Goal: Use online tool/utility

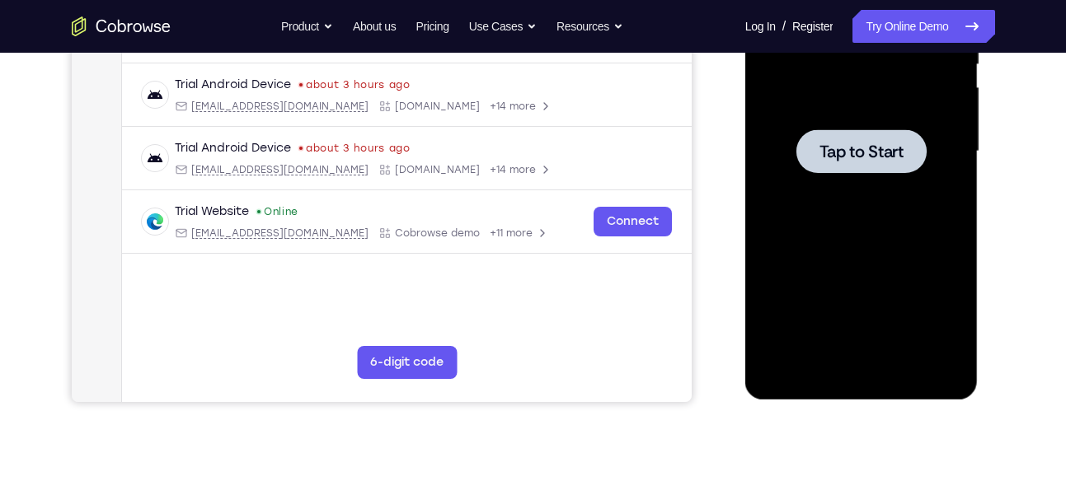
click at [852, 156] on span "Tap to Start" at bounding box center [861, 151] width 84 height 16
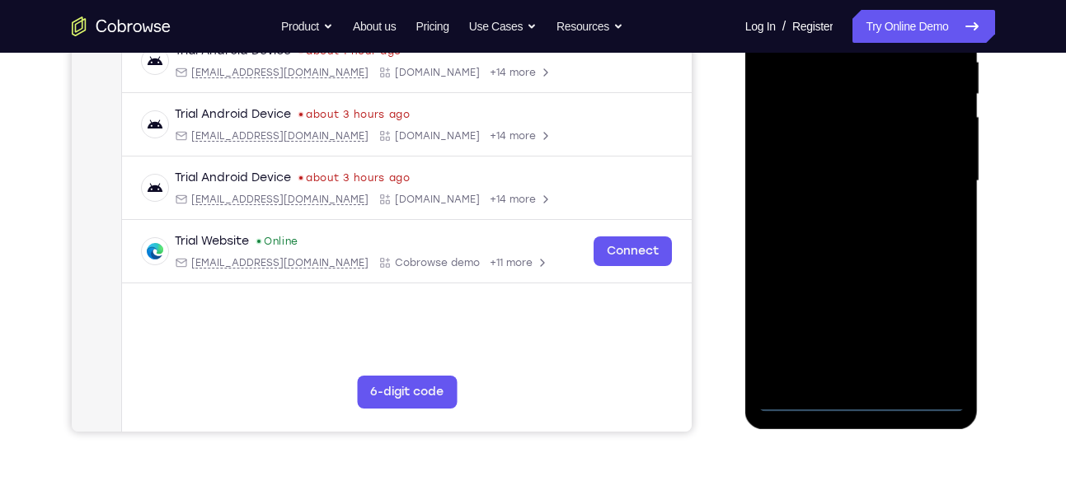
scroll to position [340, 0]
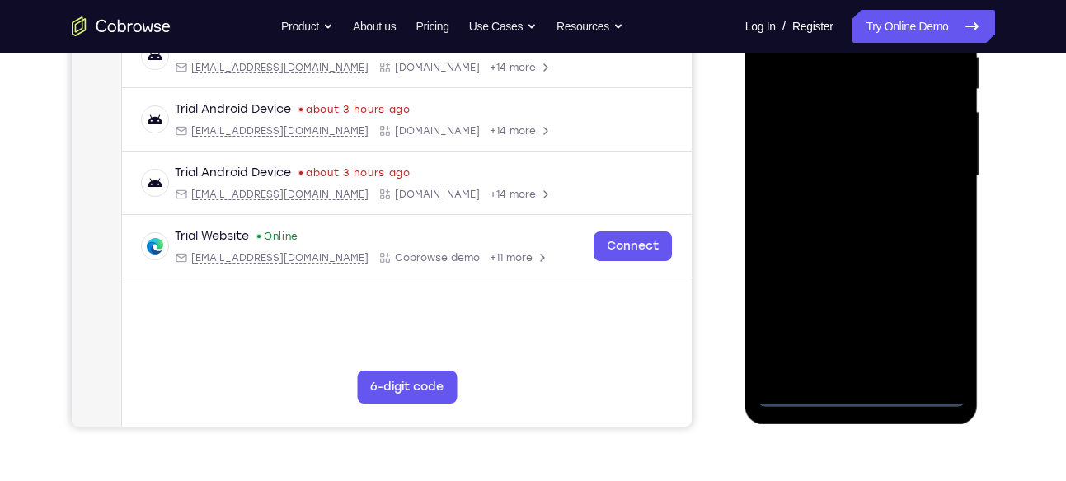
click at [872, 393] on div at bounding box center [862, 177] width 208 height 462
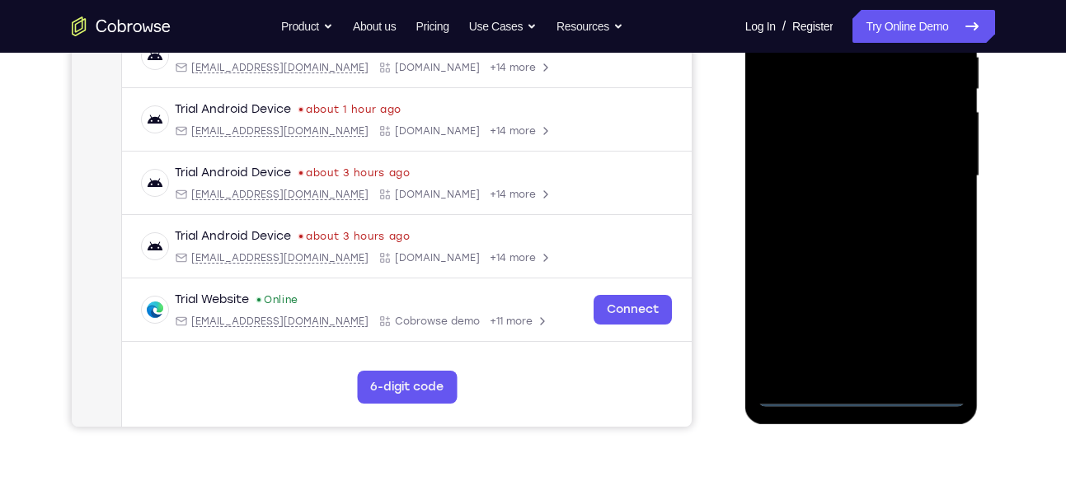
click at [931, 329] on div at bounding box center [862, 177] width 208 height 462
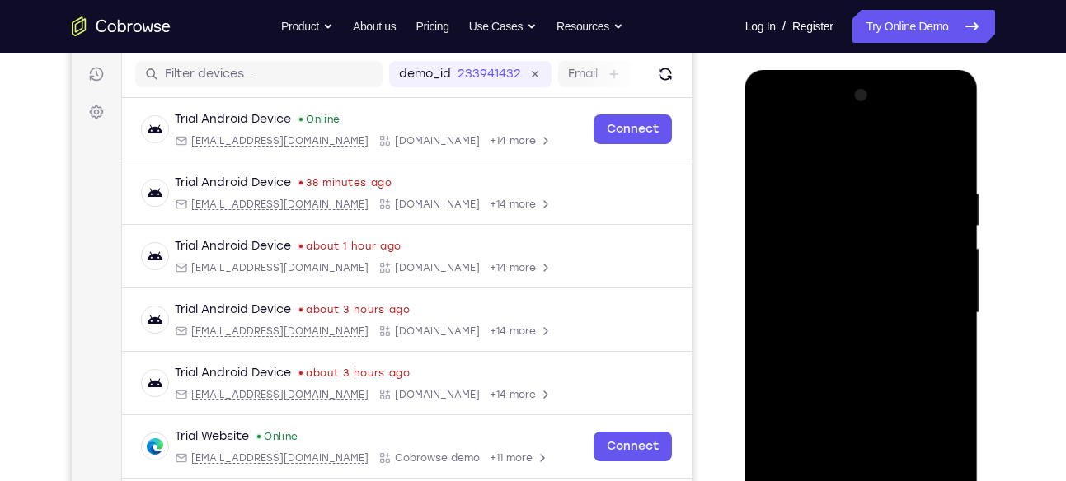
scroll to position [202, 0]
click at [781, 129] on div at bounding box center [862, 314] width 208 height 462
click at [931, 303] on div at bounding box center [862, 314] width 208 height 462
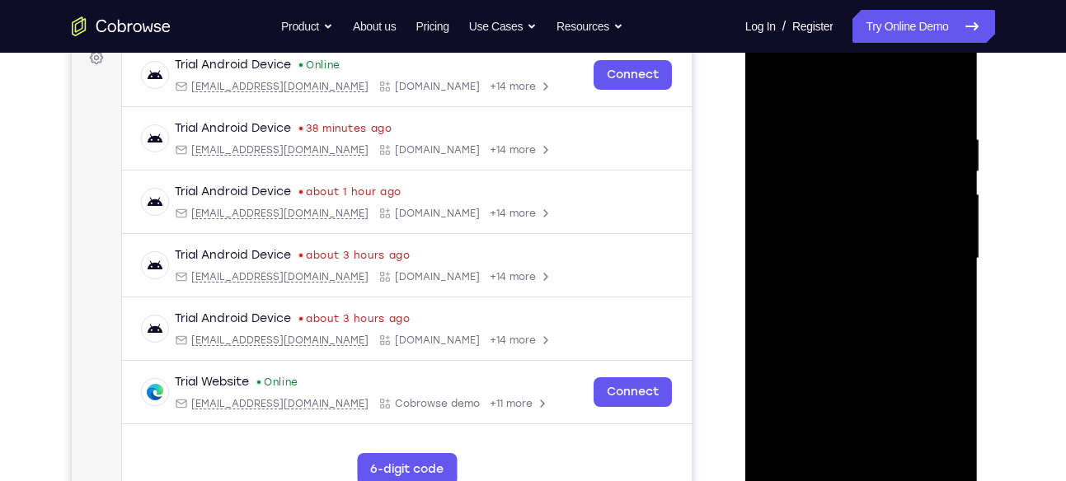
scroll to position [258, 0]
click at [845, 284] on div at bounding box center [862, 258] width 208 height 462
click at [828, 251] on div at bounding box center [862, 258] width 208 height 462
click at [861, 392] on div at bounding box center [862, 258] width 208 height 462
click at [825, 224] on div at bounding box center [862, 258] width 208 height 462
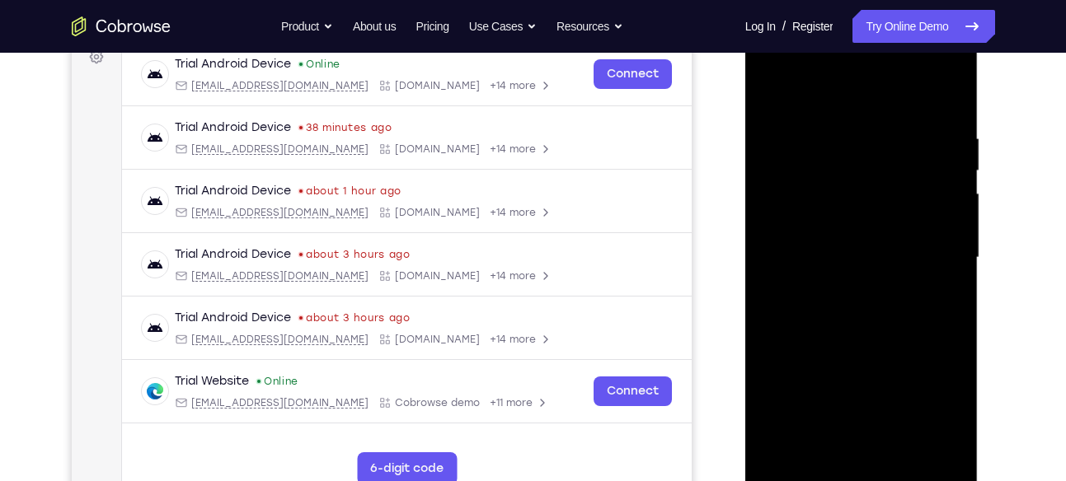
click at [838, 256] on div at bounding box center [862, 258] width 208 height 462
click at [864, 319] on div at bounding box center [862, 258] width 208 height 462
click at [870, 303] on div at bounding box center [862, 258] width 208 height 462
click at [947, 126] on div at bounding box center [862, 258] width 208 height 462
click at [947, 127] on div at bounding box center [862, 258] width 208 height 462
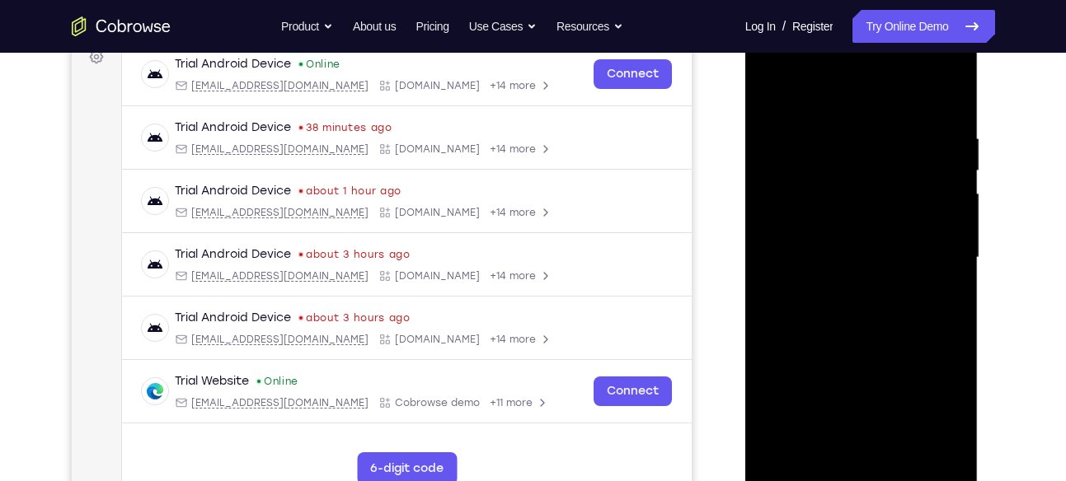
click at [933, 92] on div at bounding box center [862, 258] width 208 height 462
click at [947, 124] on div at bounding box center [862, 258] width 208 height 462
drag, startPoint x: 863, startPoint y: 132, endPoint x: 894, endPoint y: 380, distance: 250.1
click at [894, 380] on div at bounding box center [862, 258] width 208 height 462
click at [948, 116] on div at bounding box center [862, 258] width 208 height 462
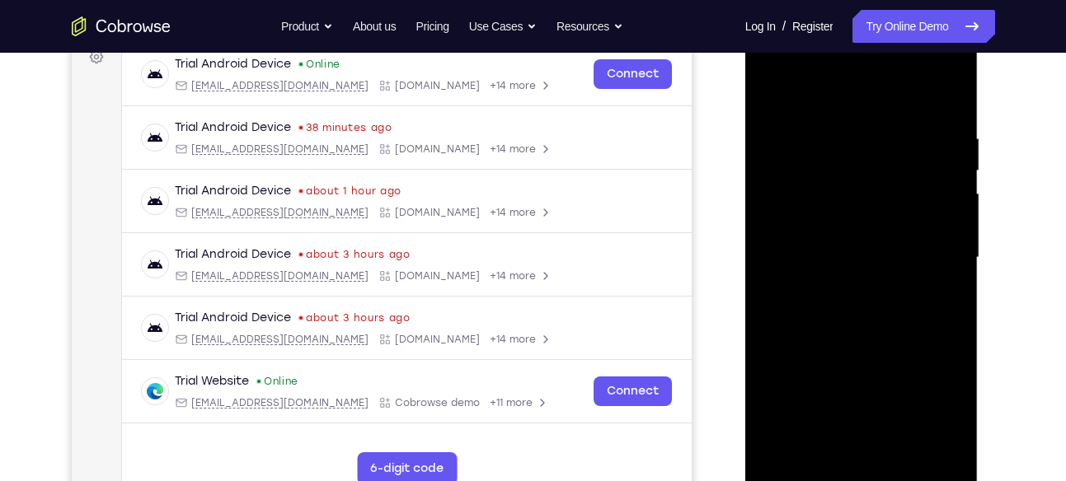
click at [837, 127] on div at bounding box center [862, 258] width 208 height 462
click at [942, 132] on div at bounding box center [862, 258] width 208 height 462
click at [948, 94] on div at bounding box center [862, 258] width 208 height 462
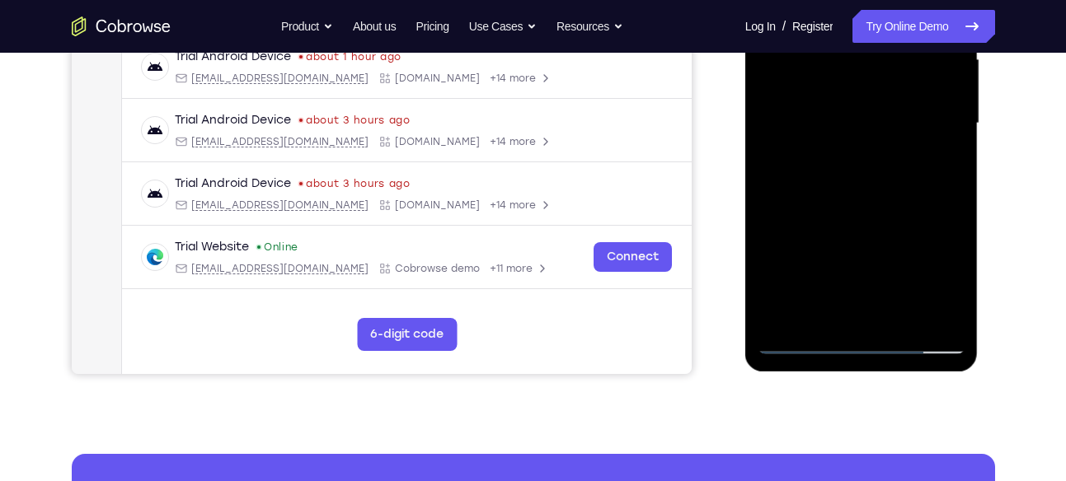
scroll to position [393, 0]
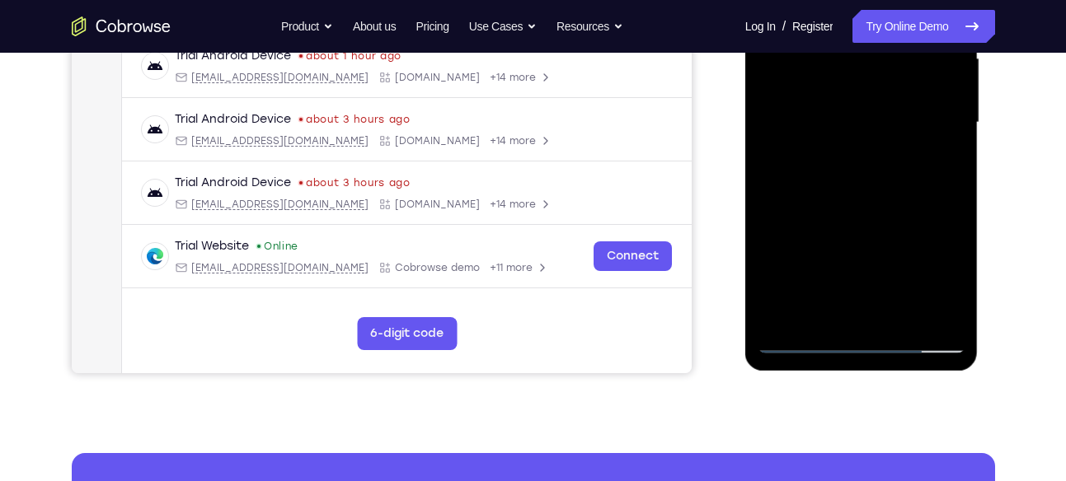
click at [903, 323] on div at bounding box center [862, 123] width 208 height 462
click at [864, 213] on div at bounding box center [862, 123] width 208 height 462
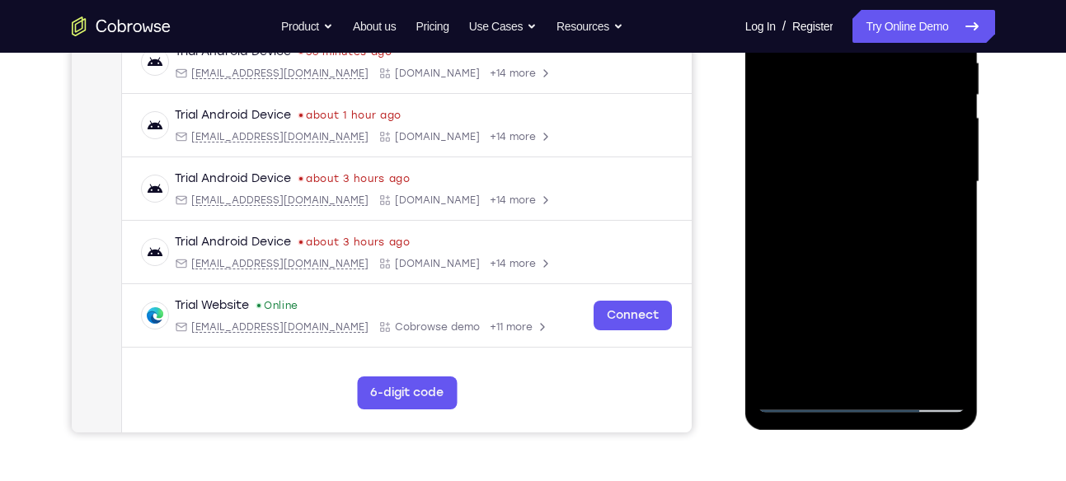
scroll to position [333, 0]
click at [893, 153] on div at bounding box center [862, 183] width 208 height 462
click at [837, 238] on div at bounding box center [862, 183] width 208 height 462
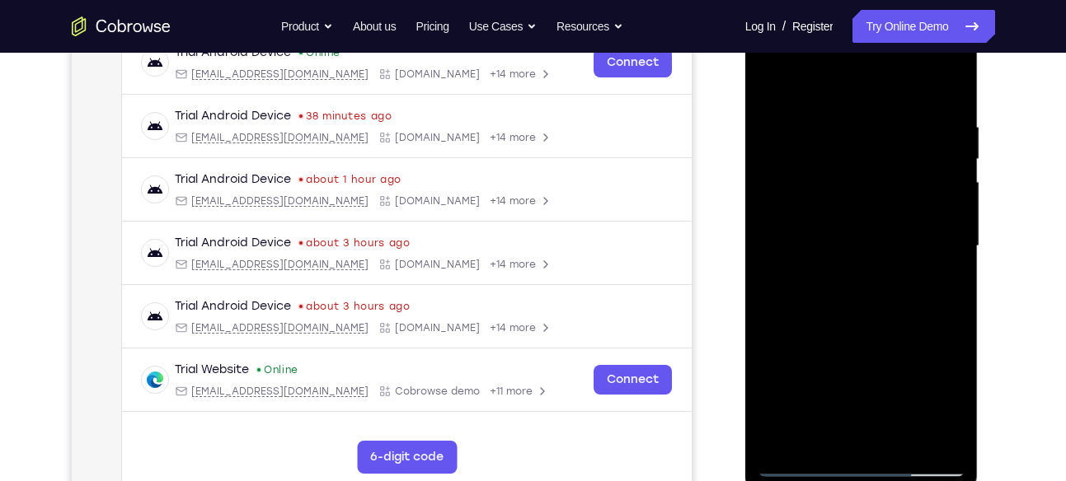
scroll to position [269, 0]
click at [772, 82] on div at bounding box center [862, 247] width 208 height 462
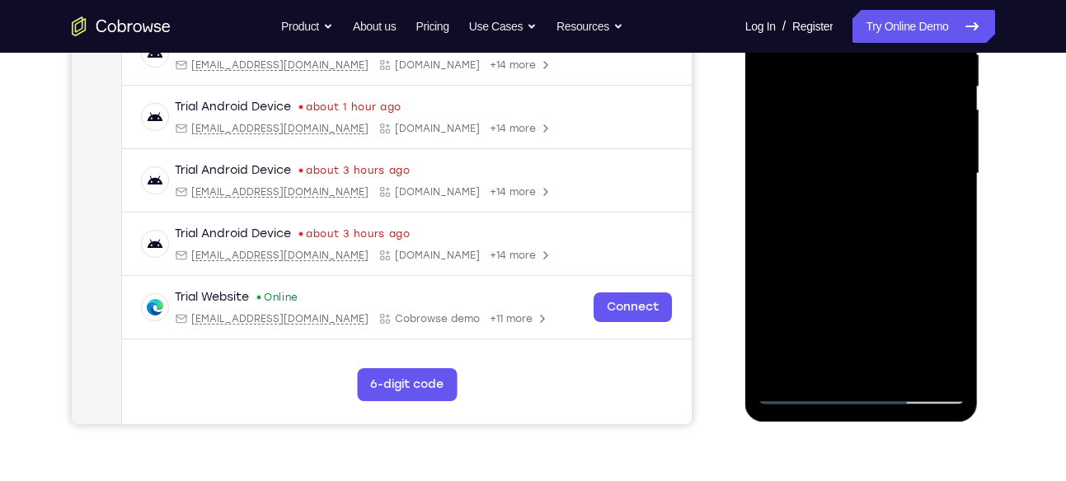
scroll to position [349, 0]
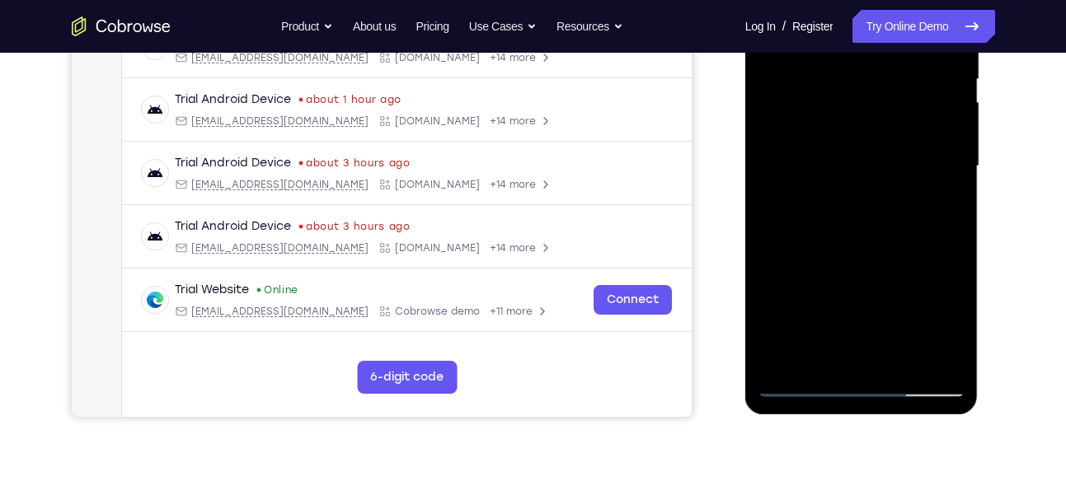
click at [903, 361] on div at bounding box center [862, 167] width 208 height 462
drag, startPoint x: 877, startPoint y: 282, endPoint x: 880, endPoint y: 137, distance: 145.1
click at [880, 137] on div at bounding box center [862, 167] width 208 height 462
drag, startPoint x: 876, startPoint y: 291, endPoint x: 903, endPoint y: 164, distance: 129.7
click at [903, 164] on div at bounding box center [862, 167] width 208 height 462
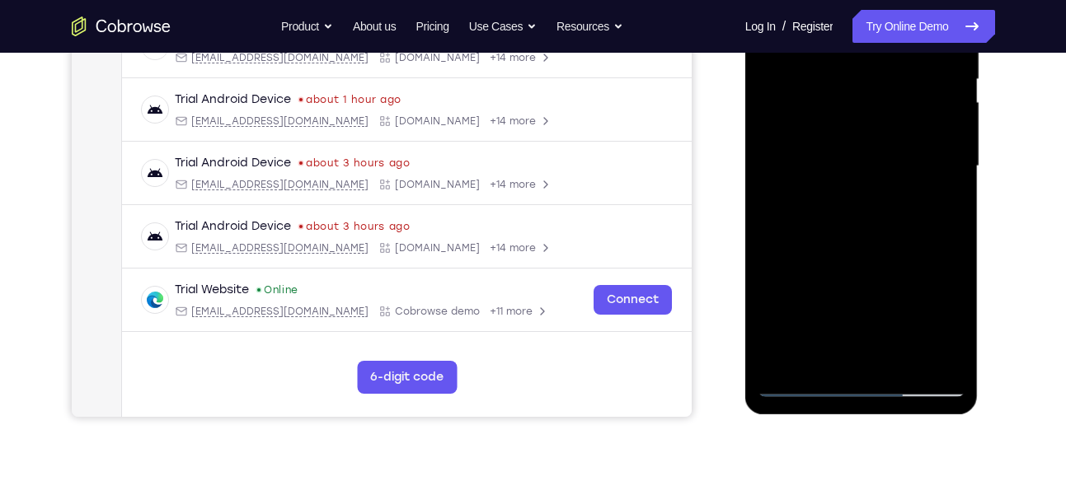
click at [842, 174] on div at bounding box center [862, 167] width 208 height 462
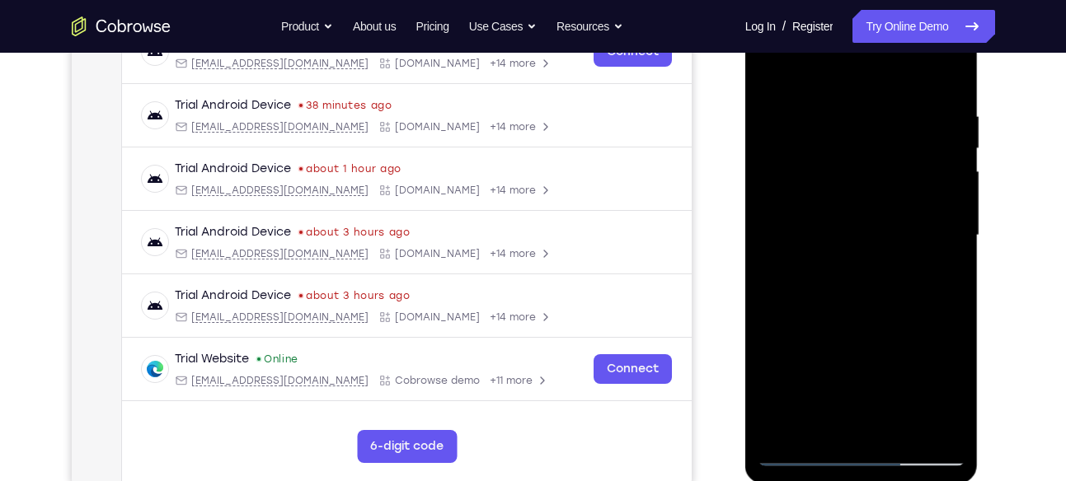
scroll to position [278, 0]
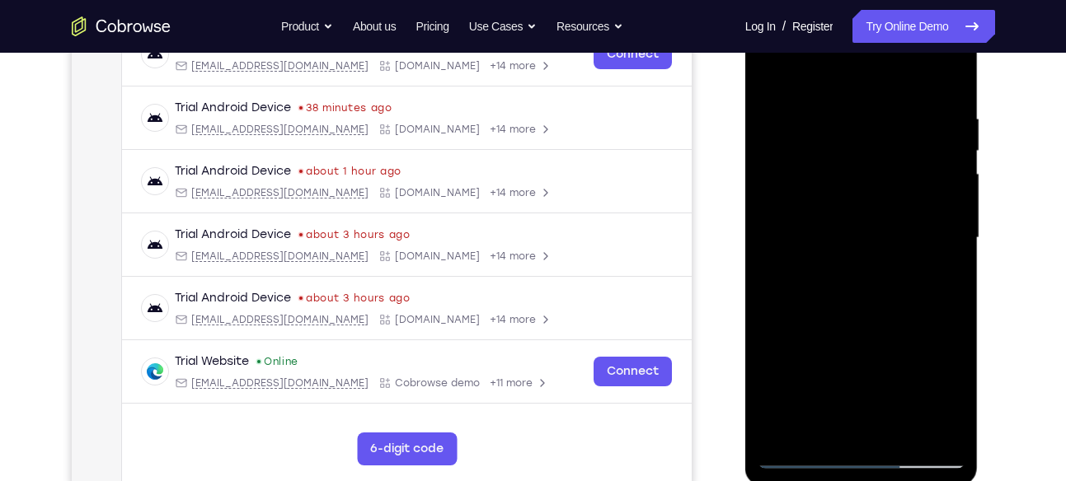
click at [954, 77] on div at bounding box center [862, 238] width 208 height 462
click at [950, 73] on div at bounding box center [862, 238] width 208 height 462
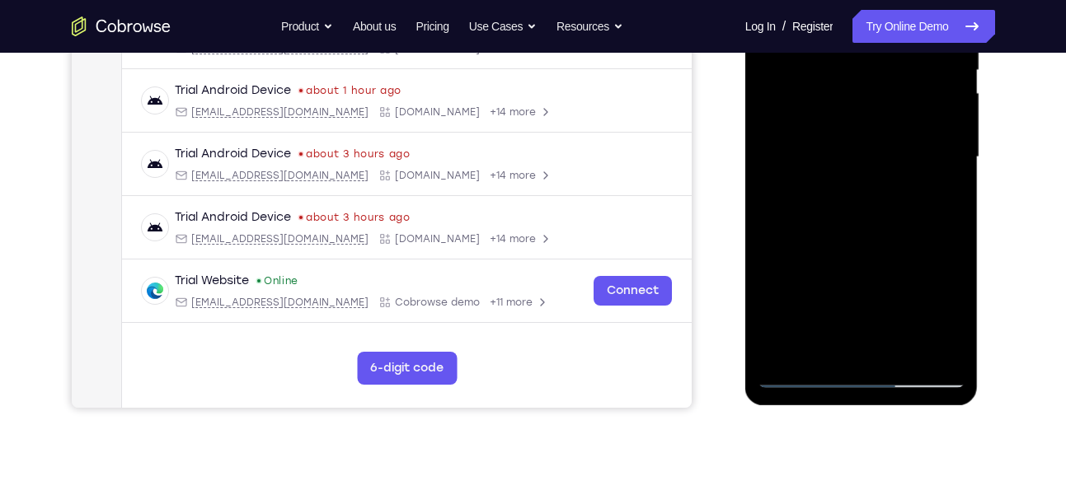
scroll to position [359, 0]
click at [792, 350] on div at bounding box center [862, 157] width 208 height 462
click at [868, 157] on div at bounding box center [862, 157] width 208 height 462
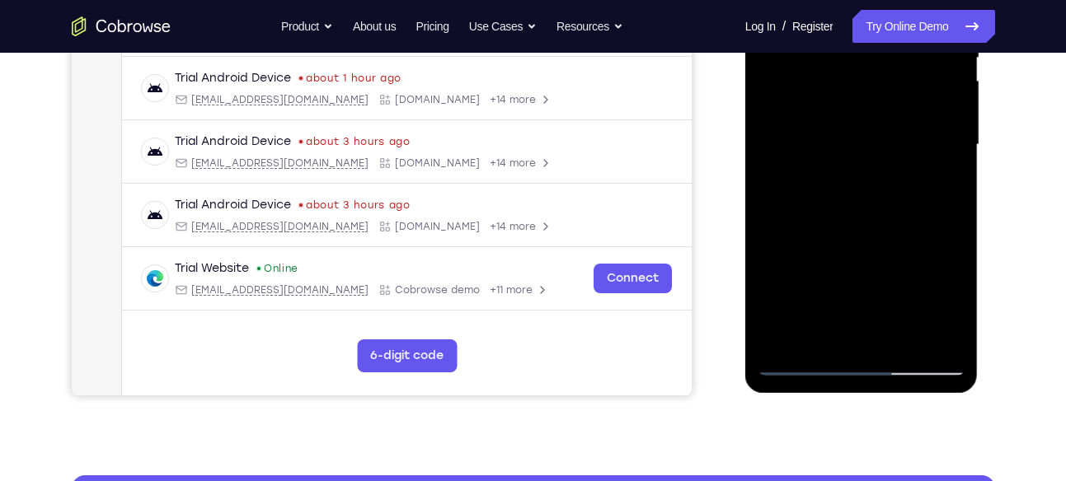
scroll to position [373, 0]
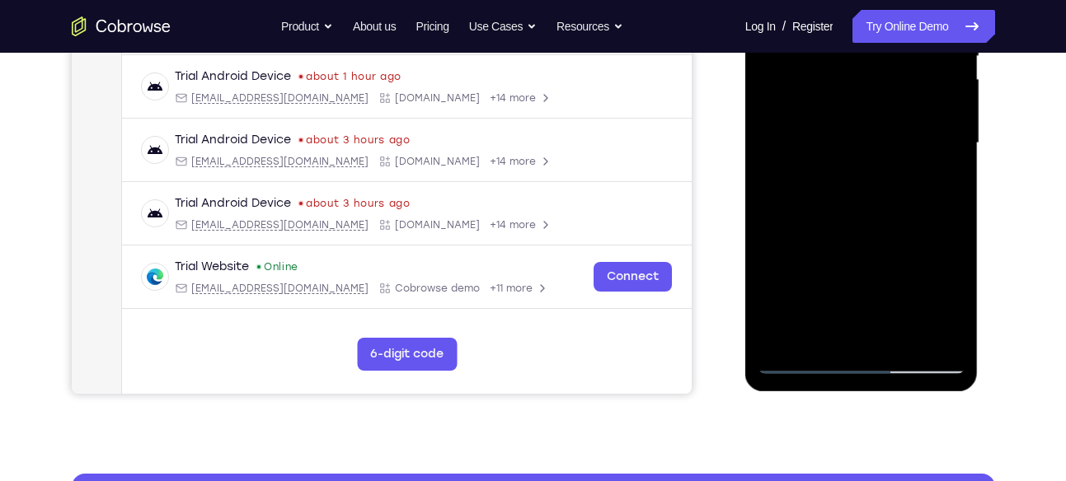
drag, startPoint x: 868, startPoint y: 209, endPoint x: 863, endPoint y: 370, distance: 161.6
click at [863, 370] on div at bounding box center [862, 144] width 208 height 462
drag, startPoint x: 883, startPoint y: 223, endPoint x: 861, endPoint y: 388, distance: 167.1
click at [861, 388] on div at bounding box center [861, 145] width 233 height 491
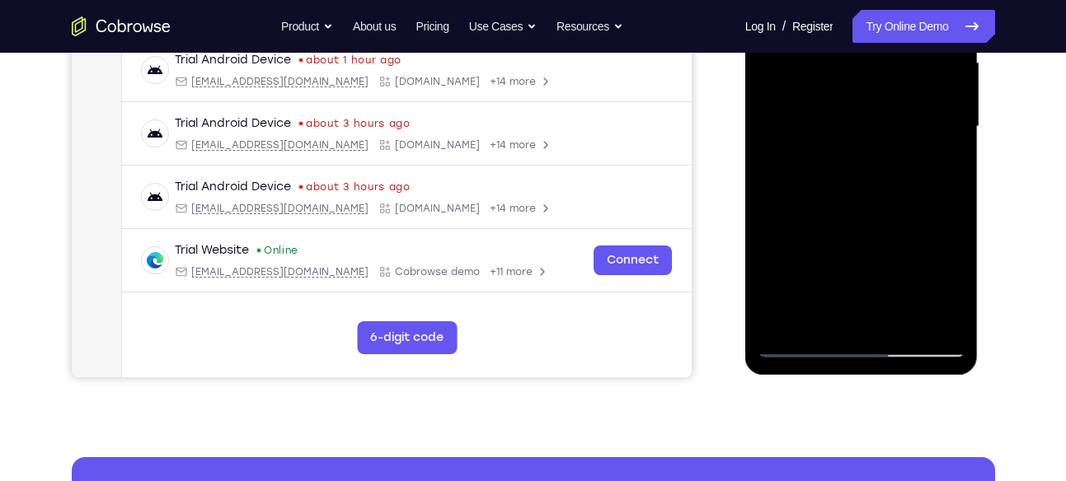
scroll to position [392, 0]
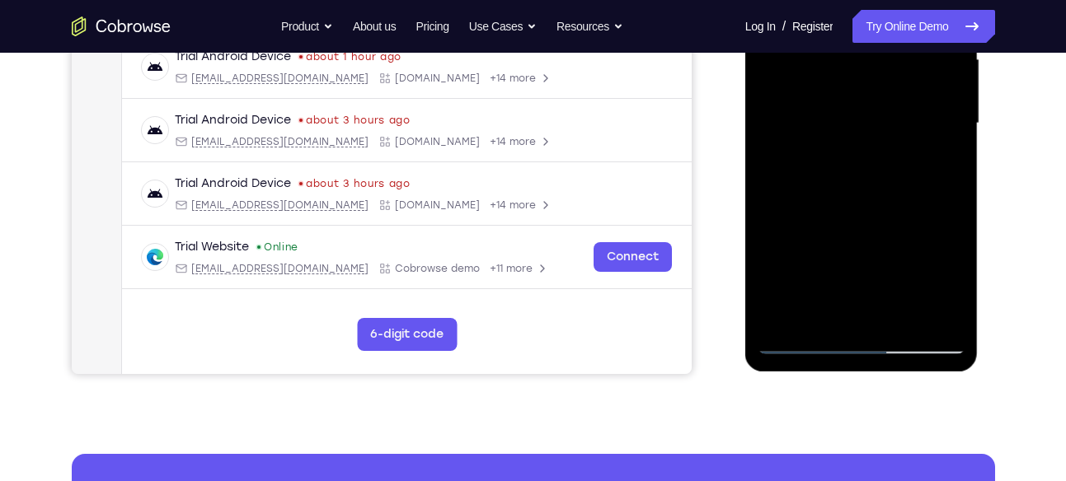
drag, startPoint x: 856, startPoint y: 280, endPoint x: 869, endPoint y: 205, distance: 76.2
click at [869, 205] on div at bounding box center [862, 124] width 208 height 462
click at [819, 247] on div at bounding box center [862, 124] width 208 height 462
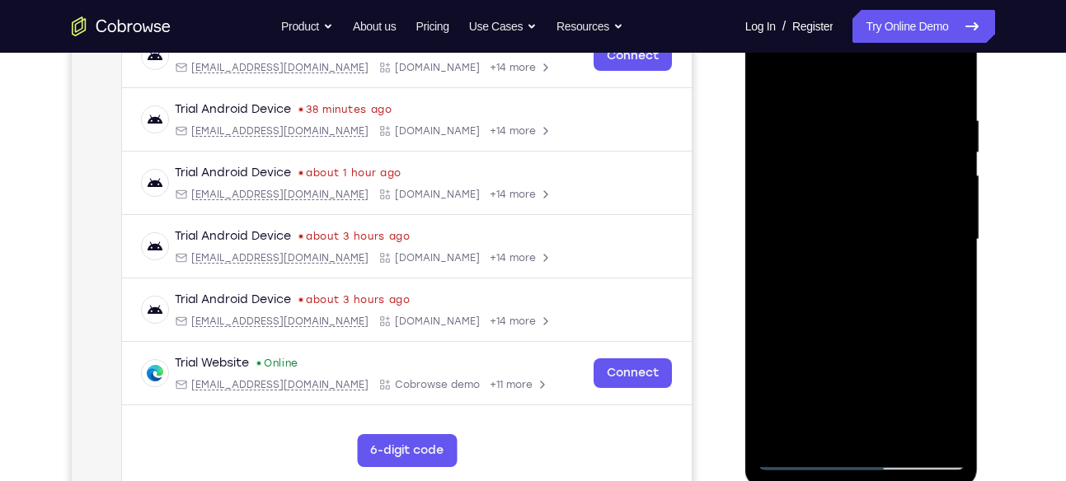
scroll to position [275, 0]
click at [946, 77] on div at bounding box center [862, 241] width 208 height 462
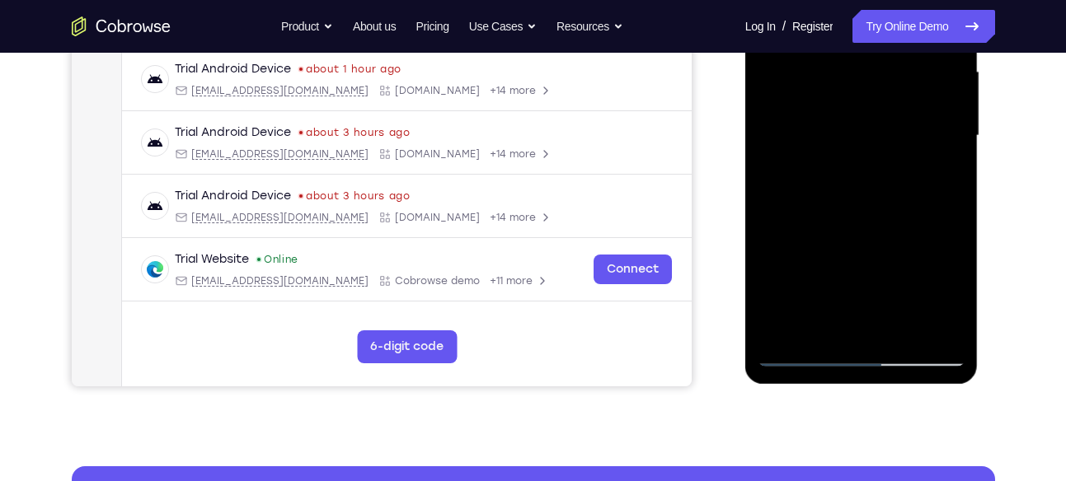
scroll to position [383, 0]
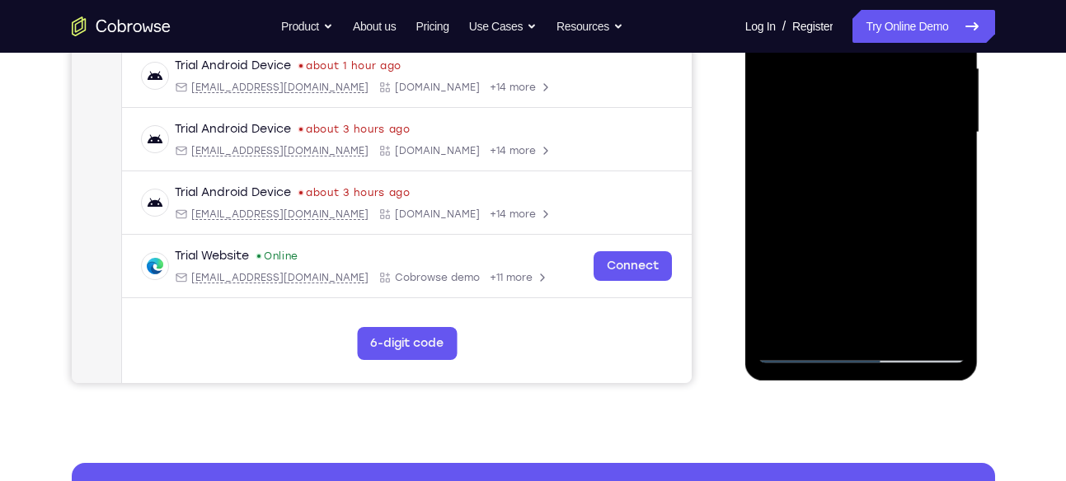
click at [792, 321] on div at bounding box center [862, 133] width 208 height 462
click at [856, 135] on div at bounding box center [862, 133] width 208 height 462
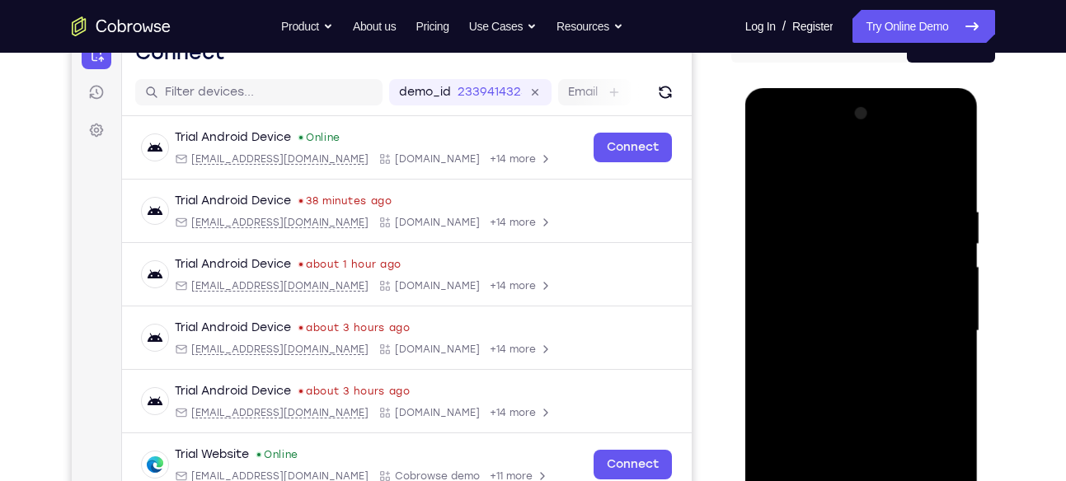
scroll to position [265, 0]
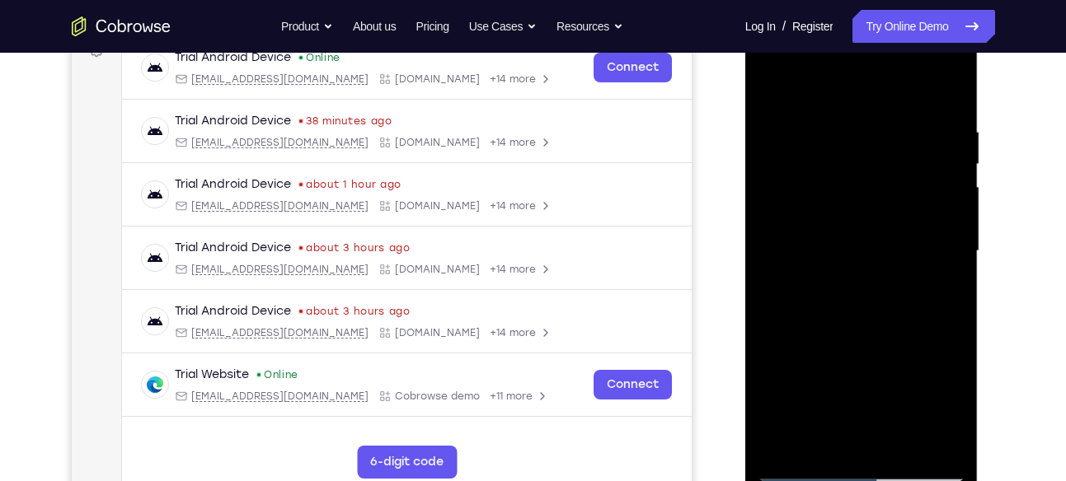
drag, startPoint x: 865, startPoint y: 216, endPoint x: 850, endPoint y: 452, distance: 236.3
click at [850, 452] on div at bounding box center [862, 252] width 208 height 462
click at [772, 85] on div at bounding box center [862, 252] width 208 height 462
click at [947, 87] on div at bounding box center [862, 252] width 208 height 462
drag, startPoint x: 854, startPoint y: 118, endPoint x: 854, endPoint y: 338, distance: 220.1
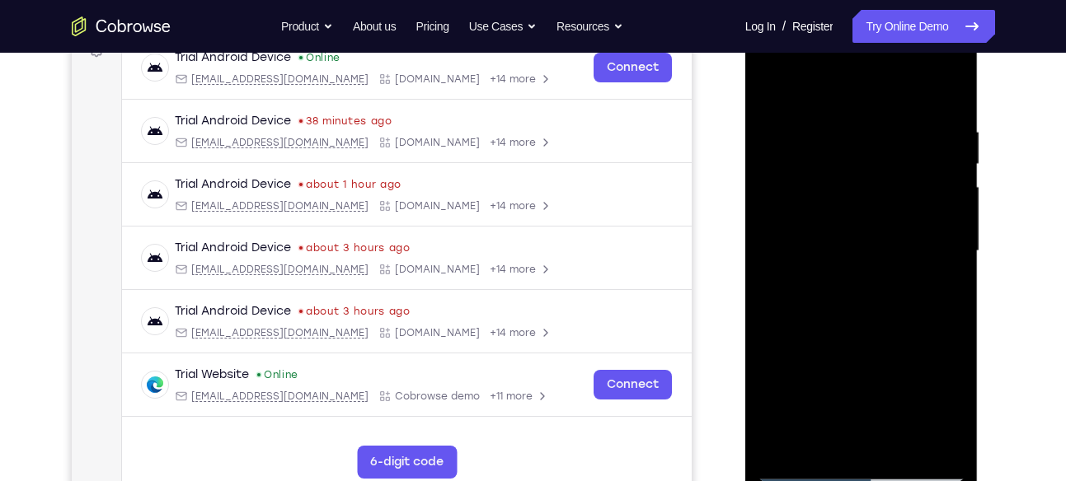
click at [854, 338] on div at bounding box center [862, 252] width 208 height 462
click at [814, 116] on div at bounding box center [862, 252] width 208 height 462
click at [769, 77] on div at bounding box center [862, 252] width 208 height 462
click at [772, 80] on div at bounding box center [862, 252] width 208 height 462
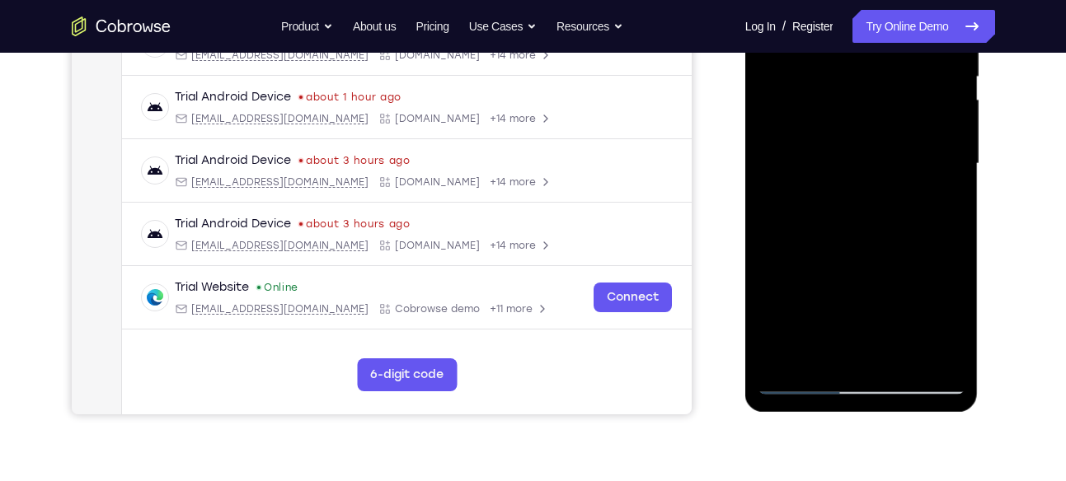
scroll to position [359, 0]
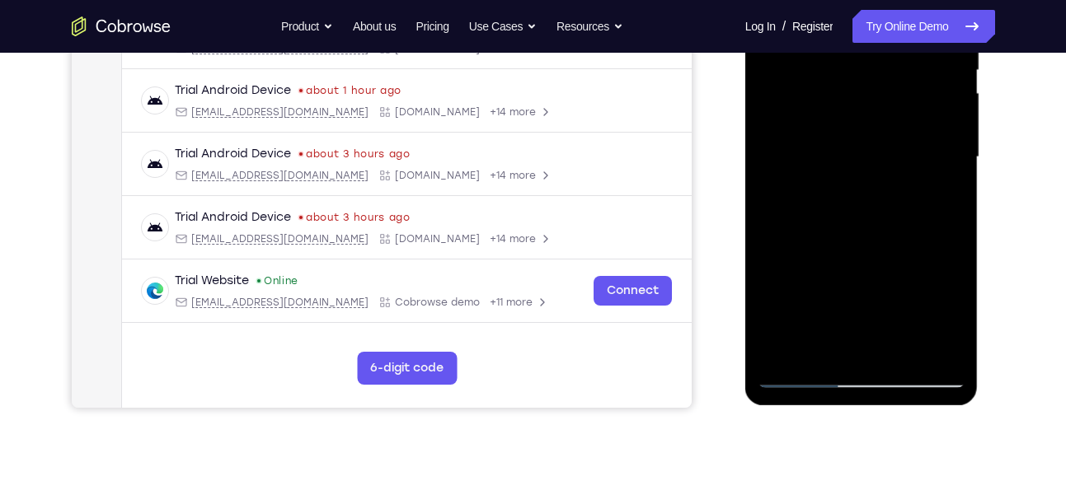
click at [943, 348] on div at bounding box center [862, 158] width 208 height 462
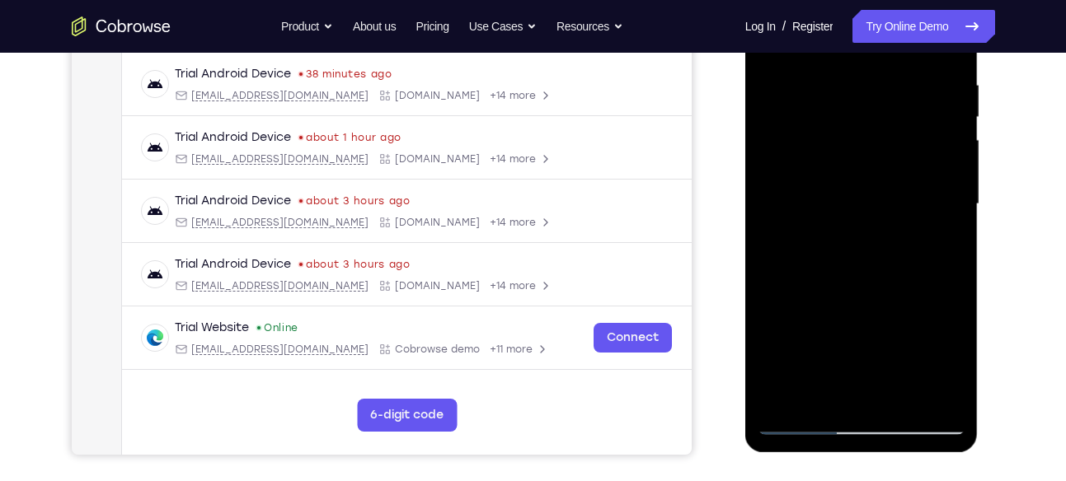
scroll to position [302, 0]
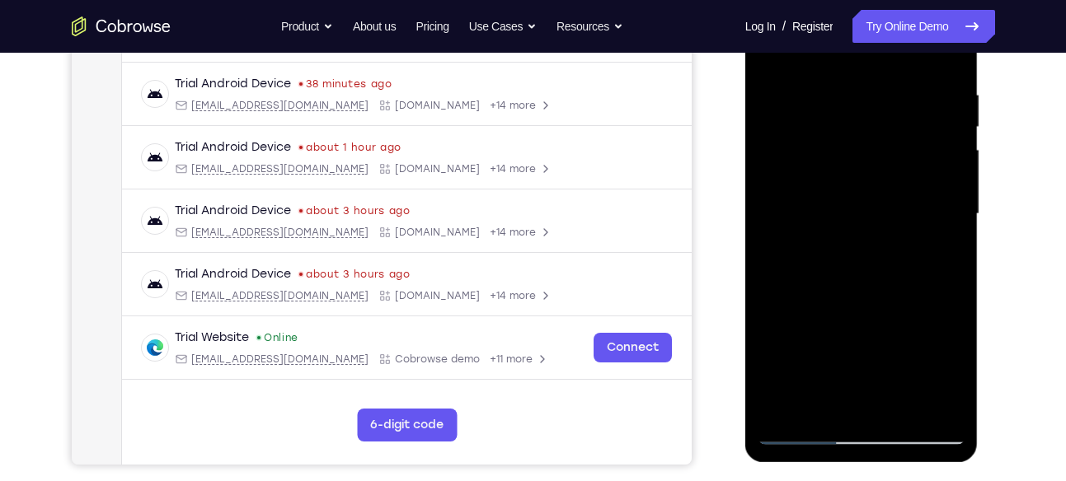
click at [926, 261] on div at bounding box center [862, 215] width 208 height 462
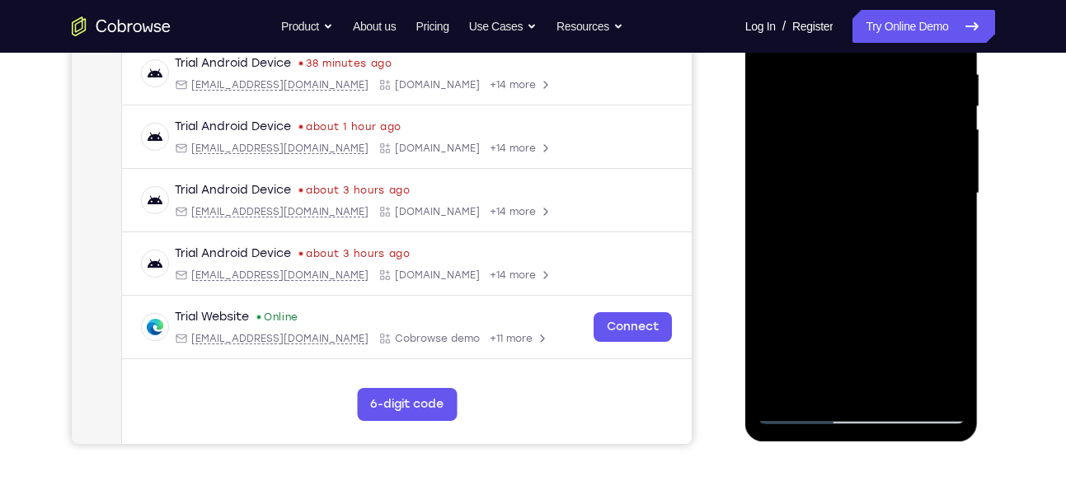
scroll to position [328, 0]
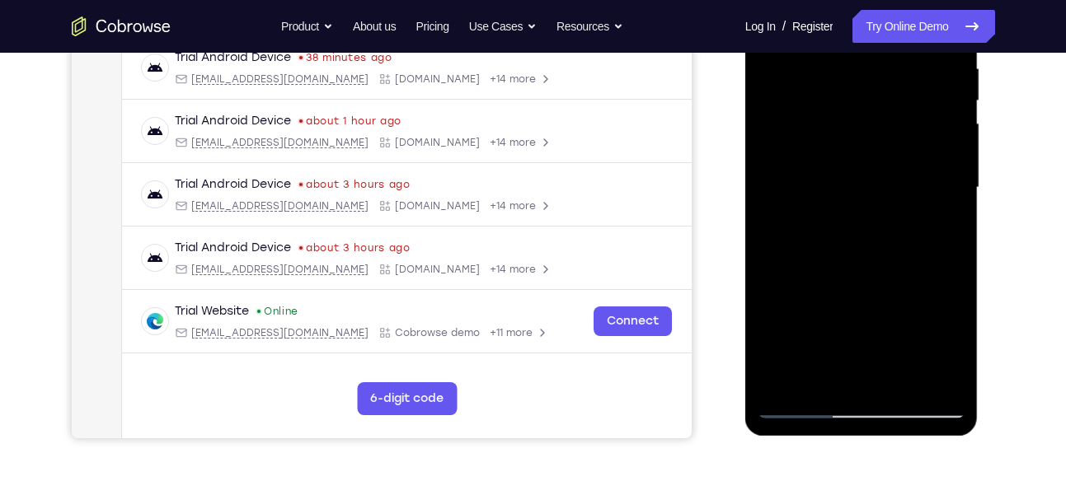
click at [930, 220] on div at bounding box center [862, 188] width 208 height 462
click at [867, 210] on div at bounding box center [862, 188] width 208 height 462
click at [926, 163] on div at bounding box center [862, 188] width 208 height 462
click at [856, 209] on div at bounding box center [862, 188] width 208 height 462
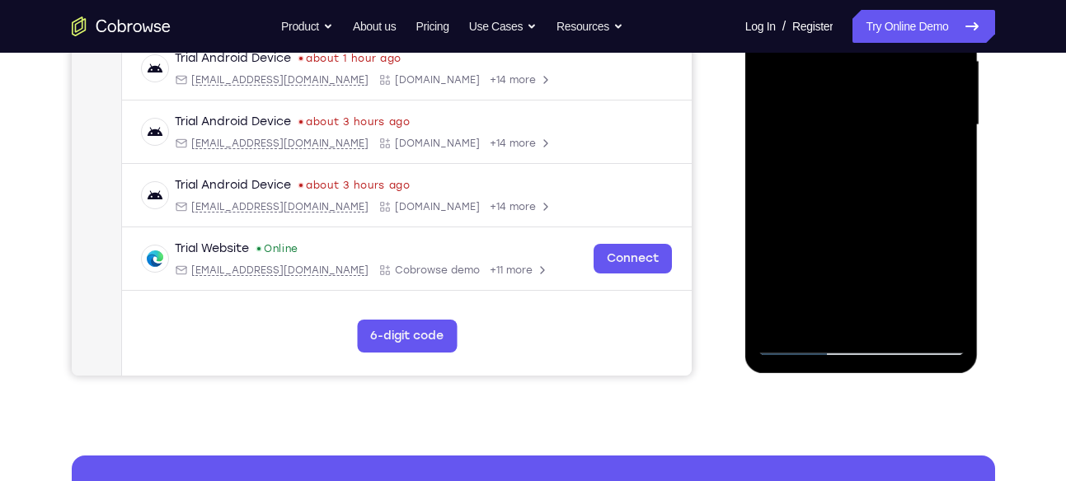
scroll to position [393, 0]
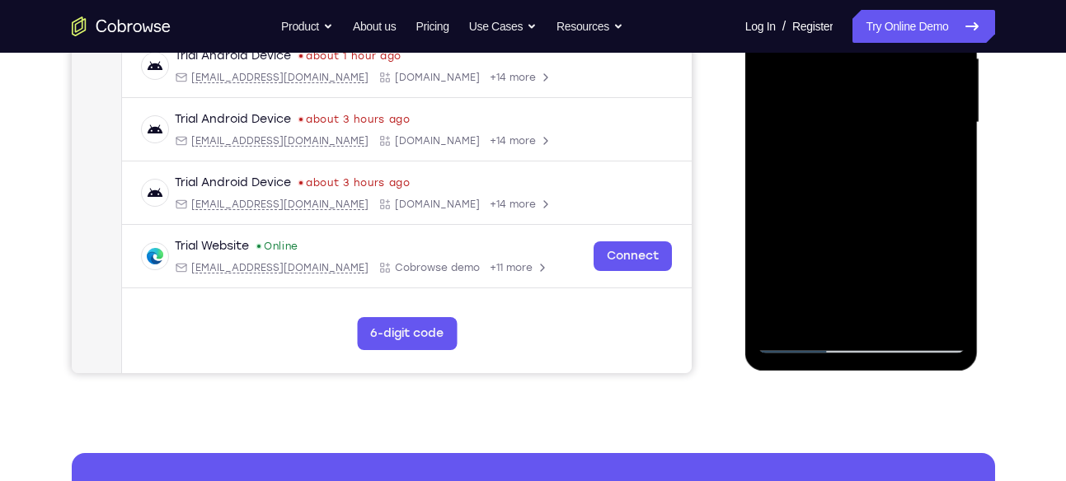
drag, startPoint x: 861, startPoint y: 241, endPoint x: 861, endPoint y: 155, distance: 85.7
click at [861, 155] on div at bounding box center [862, 123] width 208 height 462
drag, startPoint x: 865, startPoint y: 222, endPoint x: 874, endPoint y: 134, distance: 87.8
click at [874, 134] on div at bounding box center [862, 123] width 208 height 462
drag, startPoint x: 873, startPoint y: 213, endPoint x: 877, endPoint y: 133, distance: 80.9
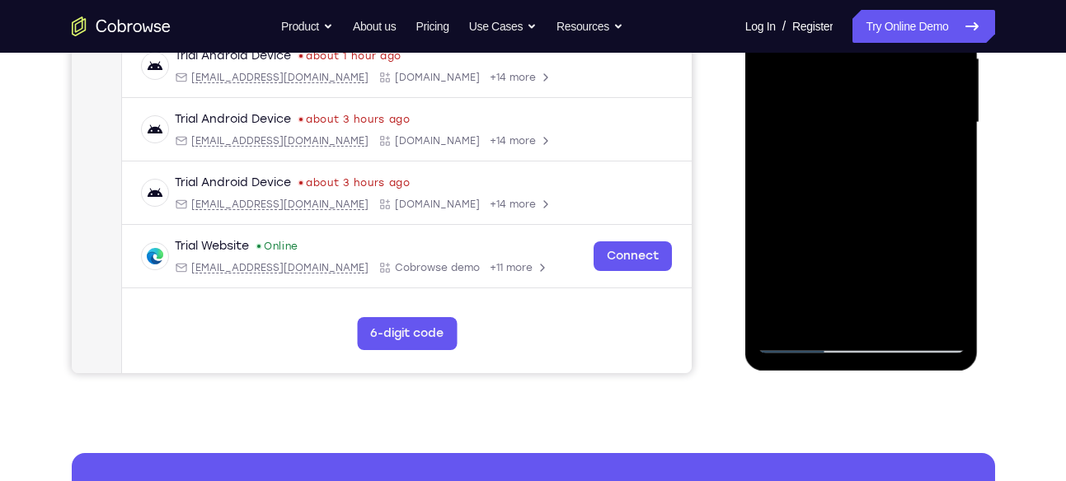
click at [877, 133] on div at bounding box center [862, 123] width 208 height 462
drag, startPoint x: 875, startPoint y: 231, endPoint x: 876, endPoint y: 143, distance: 87.4
click at [876, 143] on div at bounding box center [862, 123] width 208 height 462
drag, startPoint x: 870, startPoint y: 225, endPoint x: 862, endPoint y: 124, distance: 101.7
click at [862, 124] on div at bounding box center [862, 123] width 208 height 462
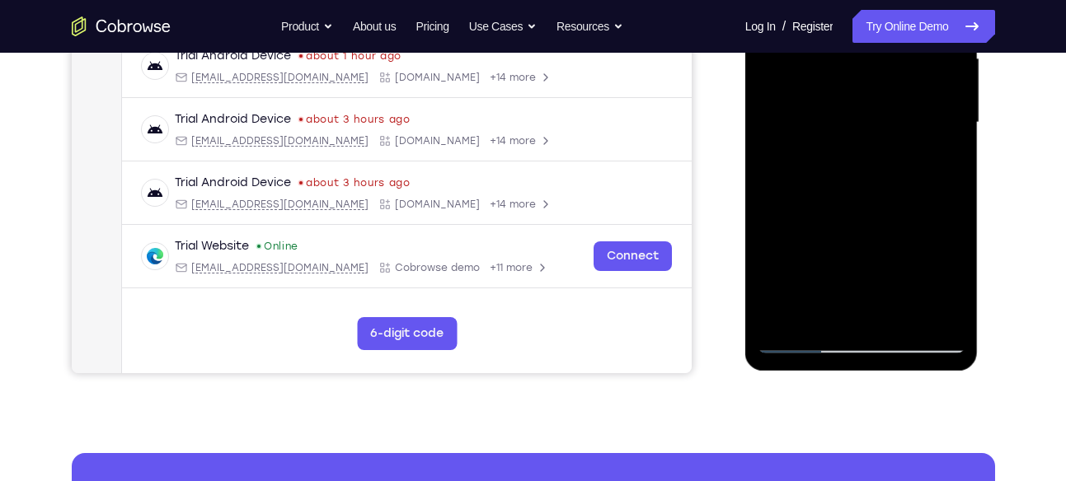
drag, startPoint x: 849, startPoint y: 222, endPoint x: 851, endPoint y: 120, distance: 101.4
click at [851, 120] on div at bounding box center [862, 123] width 208 height 462
drag, startPoint x: 851, startPoint y: 220, endPoint x: 861, endPoint y: 103, distance: 117.5
click at [861, 103] on div at bounding box center [862, 123] width 208 height 462
drag, startPoint x: 852, startPoint y: 242, endPoint x: 856, endPoint y: 121, distance: 120.4
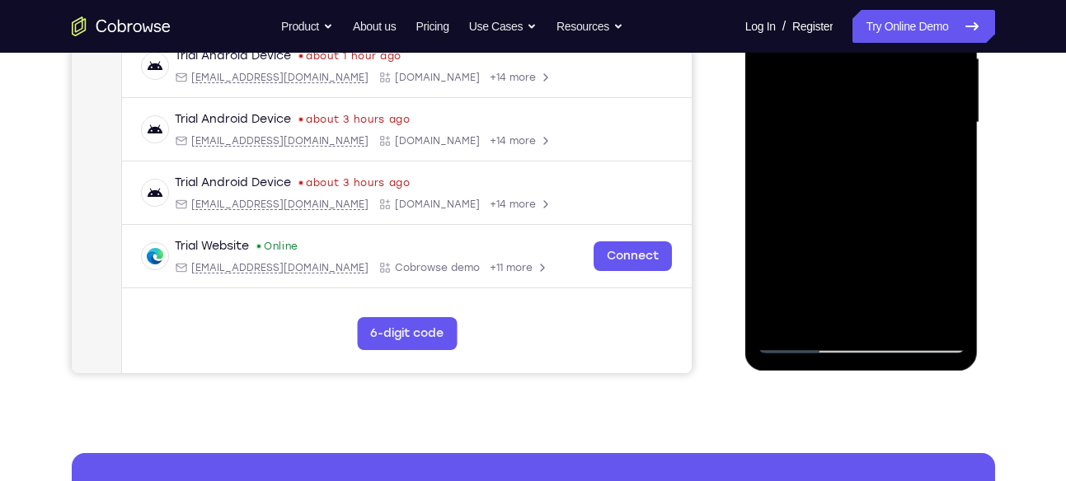
click at [856, 121] on div at bounding box center [862, 123] width 208 height 462
drag, startPoint x: 861, startPoint y: 242, endPoint x: 869, endPoint y: 135, distance: 106.6
click at [869, 135] on div at bounding box center [862, 123] width 208 height 462
drag, startPoint x: 859, startPoint y: 230, endPoint x: 878, endPoint y: 111, distance: 120.2
click at [878, 111] on div at bounding box center [862, 123] width 208 height 462
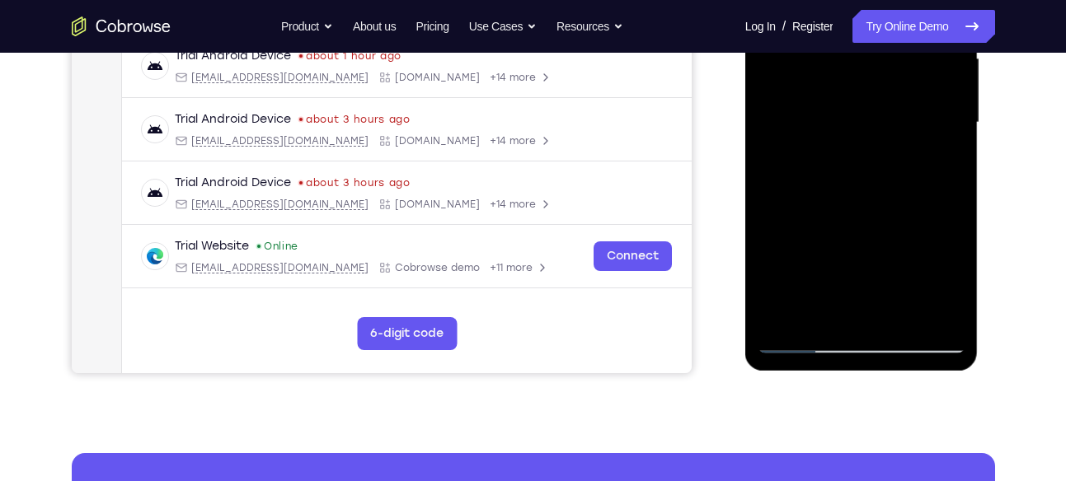
click at [936, 88] on div at bounding box center [862, 123] width 208 height 462
click at [873, 141] on div at bounding box center [862, 123] width 208 height 462
drag, startPoint x: 863, startPoint y: 235, endPoint x: 867, endPoint y: 133, distance: 102.3
click at [867, 133] on div at bounding box center [862, 123] width 208 height 462
drag, startPoint x: 867, startPoint y: 211, endPoint x: 874, endPoint y: 116, distance: 95.0
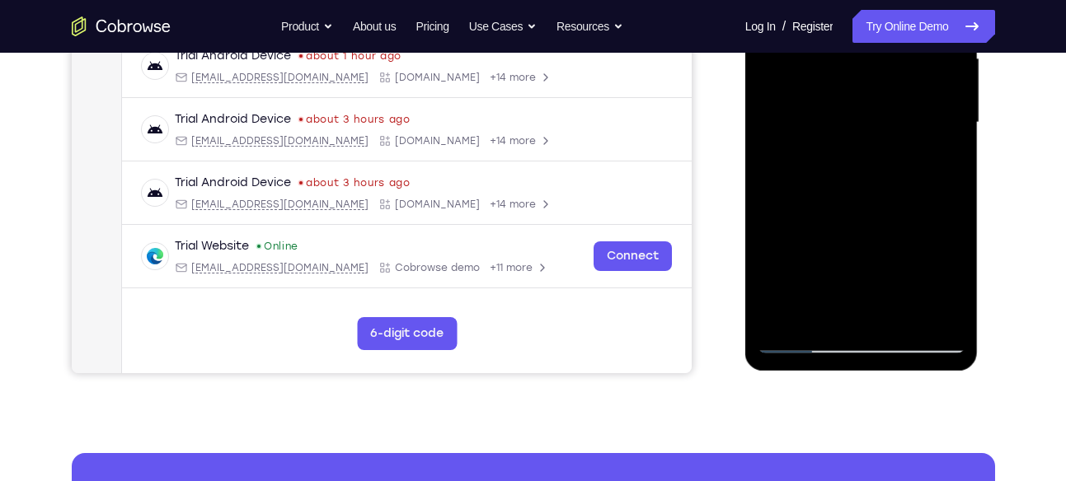
click at [874, 116] on div at bounding box center [862, 123] width 208 height 462
drag, startPoint x: 861, startPoint y: 246, endPoint x: 874, endPoint y: 131, distance: 116.1
click at [874, 131] on div at bounding box center [862, 123] width 208 height 462
drag, startPoint x: 863, startPoint y: 253, endPoint x: 875, endPoint y: 156, distance: 97.9
click at [875, 156] on div at bounding box center [862, 123] width 208 height 462
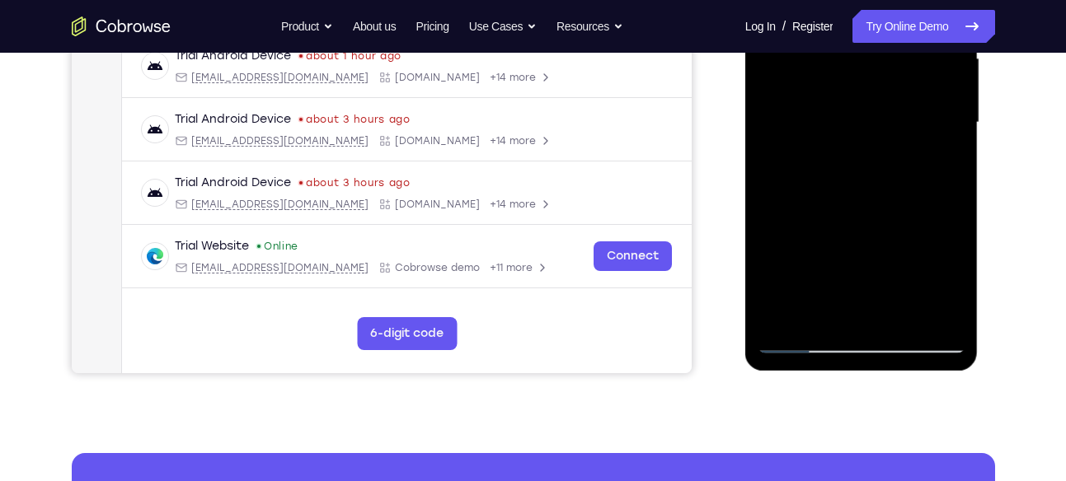
drag, startPoint x: 866, startPoint y: 234, endPoint x: 870, endPoint y: 132, distance: 102.3
click at [870, 132] on div at bounding box center [862, 123] width 208 height 462
drag, startPoint x: 857, startPoint y: 246, endPoint x: 867, endPoint y: 134, distance: 111.7
click at [867, 134] on div at bounding box center [862, 123] width 208 height 462
drag, startPoint x: 847, startPoint y: 251, endPoint x: 862, endPoint y: 143, distance: 109.9
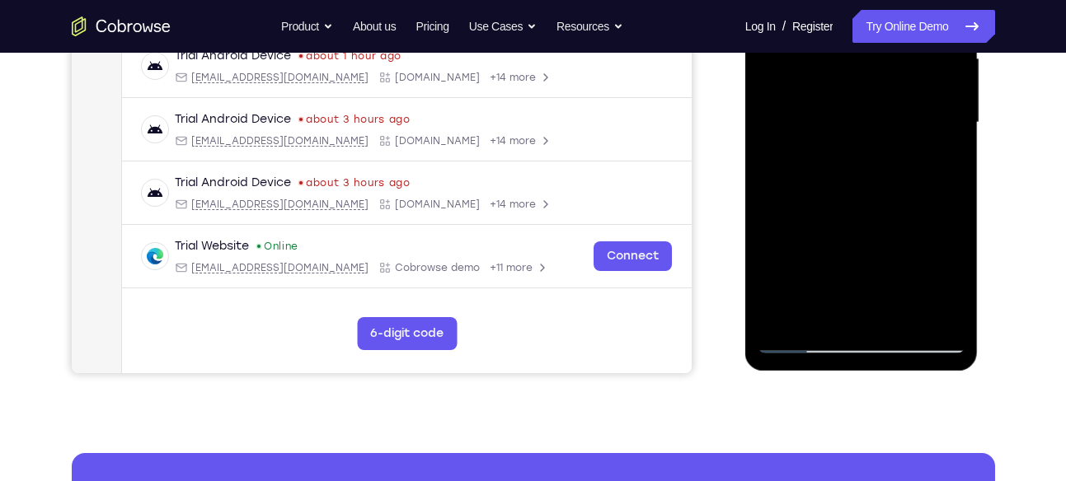
click at [862, 143] on div at bounding box center [862, 123] width 208 height 462
drag, startPoint x: 861, startPoint y: 260, endPoint x: 870, endPoint y: 162, distance: 98.6
click at [870, 162] on div at bounding box center [862, 123] width 208 height 462
drag, startPoint x: 874, startPoint y: 163, endPoint x: 871, endPoint y: 250, distance: 86.6
click at [871, 250] on div at bounding box center [862, 123] width 208 height 462
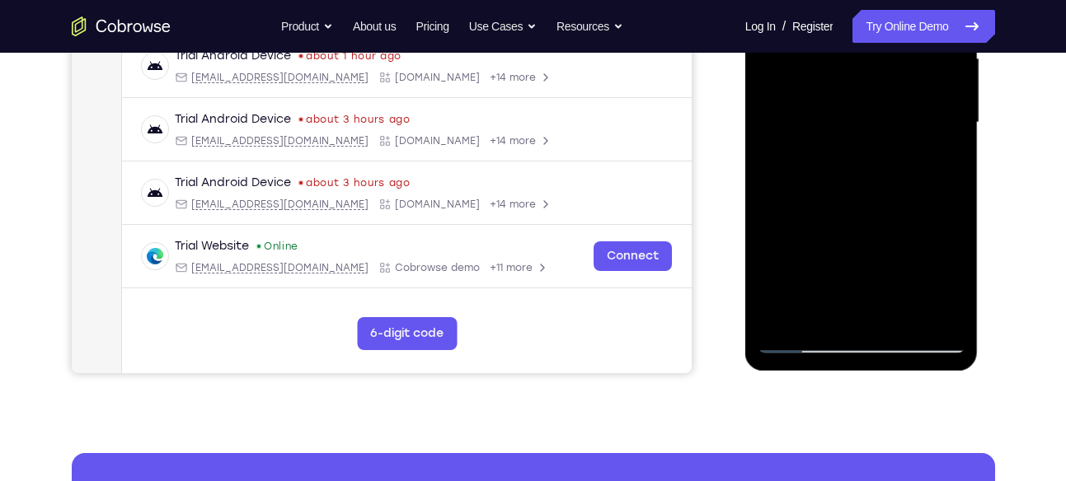
drag, startPoint x: 875, startPoint y: 197, endPoint x: 876, endPoint y: 97, distance: 99.8
click at [876, 97] on div at bounding box center [862, 123] width 208 height 462
drag, startPoint x: 862, startPoint y: 196, endPoint x: 859, endPoint y: 114, distance: 82.5
click at [859, 114] on div at bounding box center [862, 123] width 208 height 462
drag, startPoint x: 873, startPoint y: 222, endPoint x: 879, endPoint y: 134, distance: 88.4
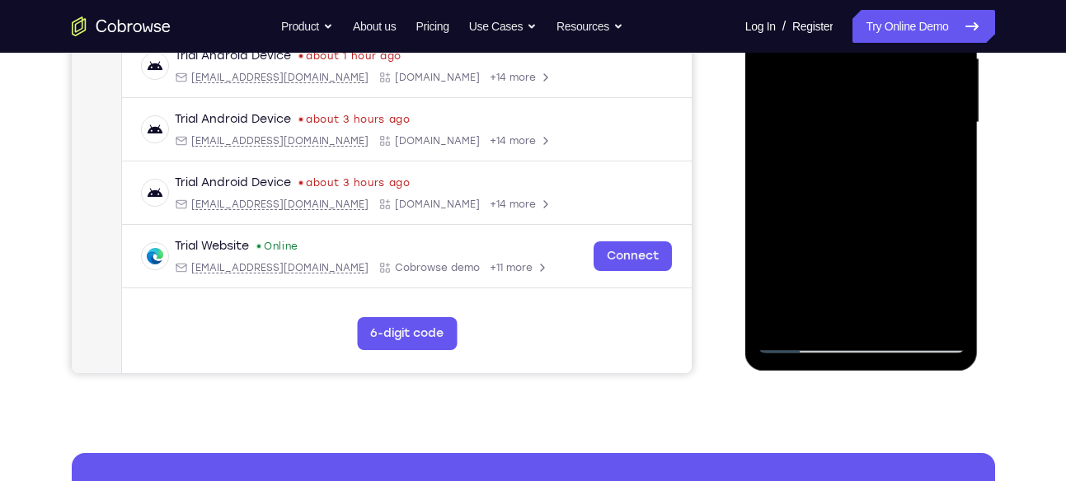
click at [879, 134] on div at bounding box center [862, 123] width 208 height 462
drag, startPoint x: 864, startPoint y: 245, endPoint x: 856, endPoint y: 140, distance: 105.0
click at [856, 140] on div at bounding box center [862, 123] width 208 height 462
drag, startPoint x: 862, startPoint y: 228, endPoint x: 867, endPoint y: 117, distance: 110.6
click at [867, 117] on div at bounding box center [862, 123] width 208 height 462
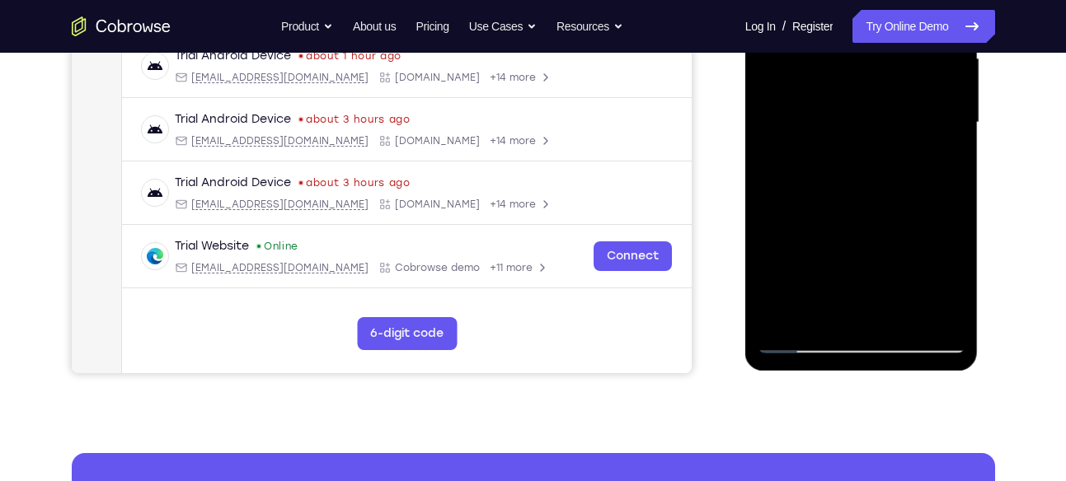
drag, startPoint x: 871, startPoint y: 221, endPoint x: 875, endPoint y: 141, distance: 80.0
click at [875, 141] on div at bounding box center [862, 123] width 208 height 462
drag, startPoint x: 870, startPoint y: 217, endPoint x: 875, endPoint y: 108, distance: 108.9
click at [875, 108] on div at bounding box center [862, 123] width 208 height 462
drag, startPoint x: 862, startPoint y: 256, endPoint x: 864, endPoint y: 130, distance: 125.3
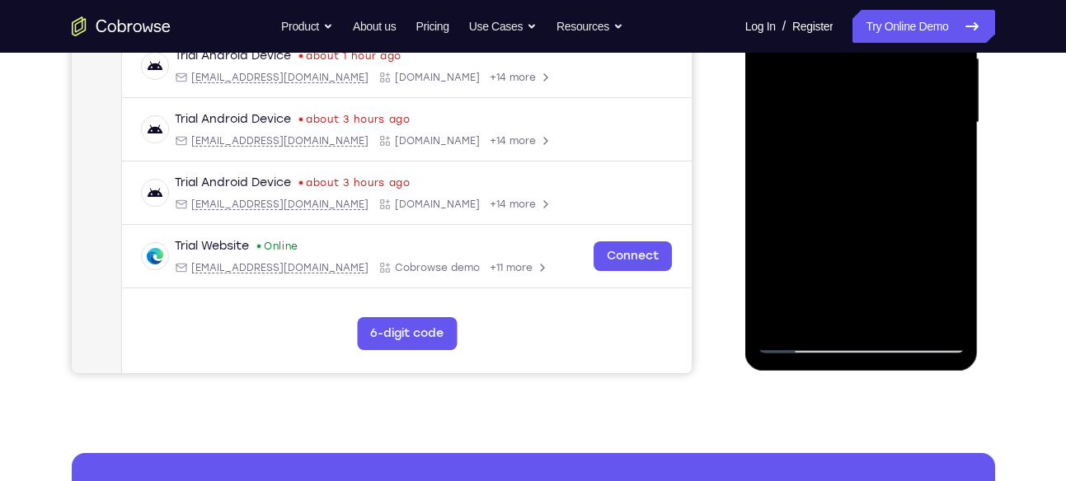
click at [864, 130] on div at bounding box center [862, 123] width 208 height 462
drag, startPoint x: 854, startPoint y: 258, endPoint x: 864, endPoint y: 133, distance: 125.7
click at [864, 133] on div at bounding box center [862, 123] width 208 height 462
click at [786, 317] on div at bounding box center [862, 123] width 208 height 462
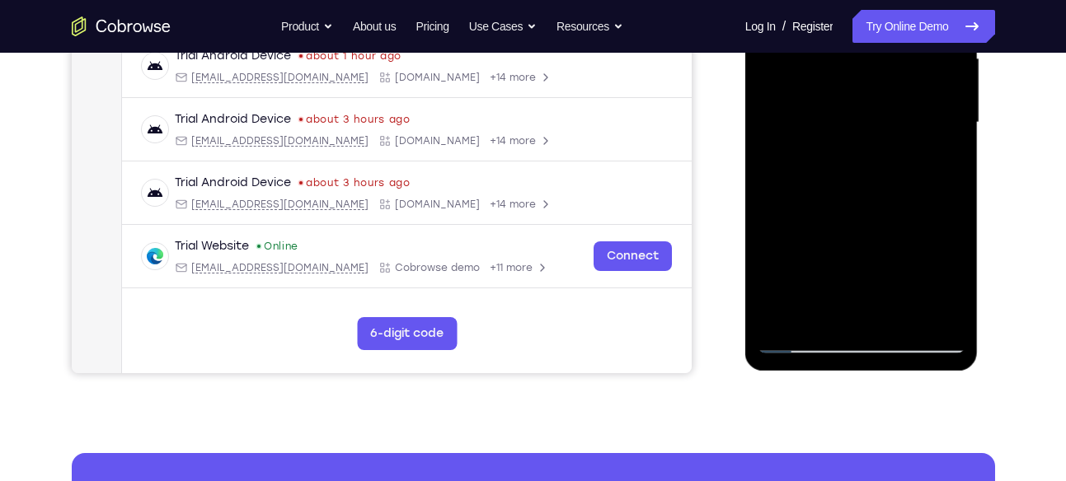
click at [786, 317] on div at bounding box center [862, 123] width 208 height 462
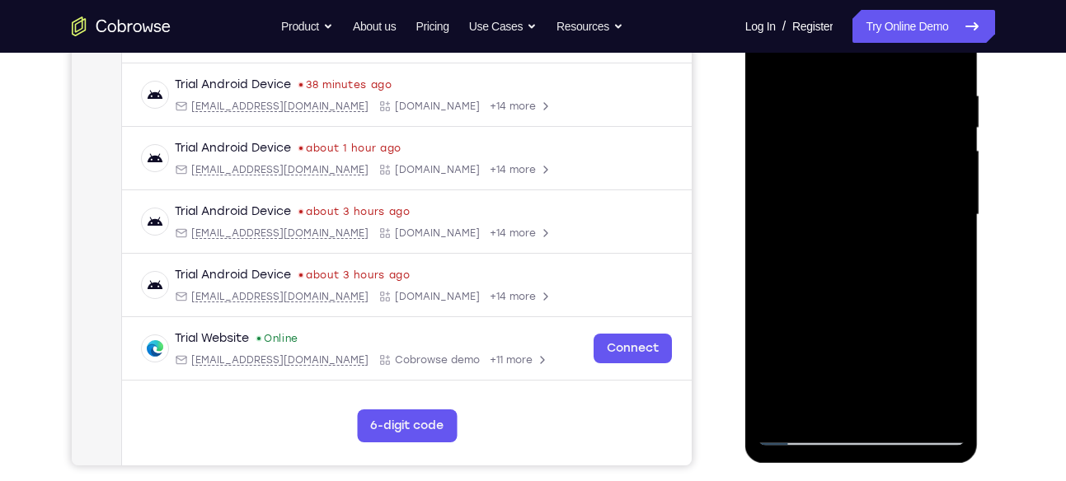
scroll to position [298, 0]
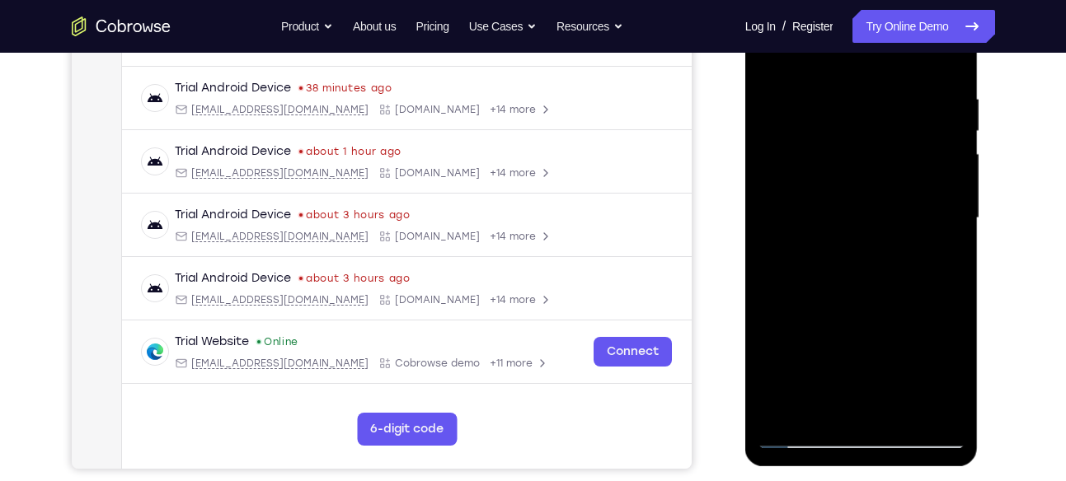
drag, startPoint x: 877, startPoint y: 178, endPoint x: 876, endPoint y: 355, distance: 177.2
click at [876, 355] on div at bounding box center [862, 219] width 208 height 462
